Goal: Navigation & Orientation: Find specific page/section

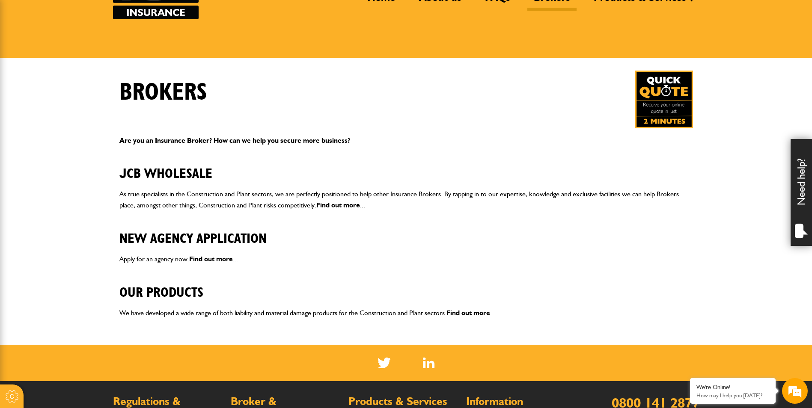
click at [463, 313] on link "Find out more" at bounding box center [468, 313] width 44 height 8
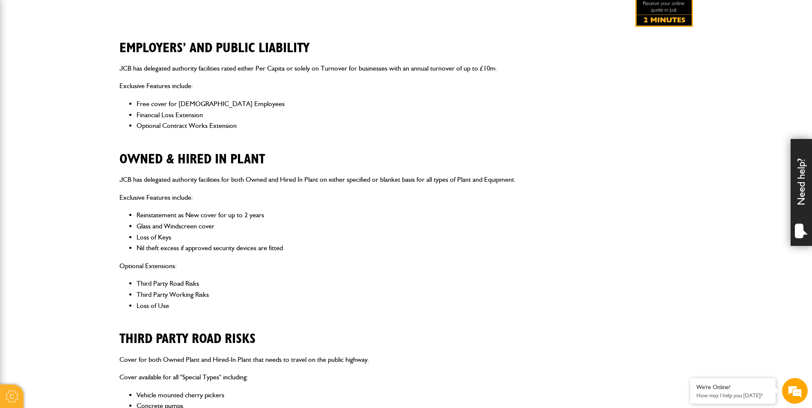
scroll to position [86, 0]
